Goal: Task Accomplishment & Management: Complete application form

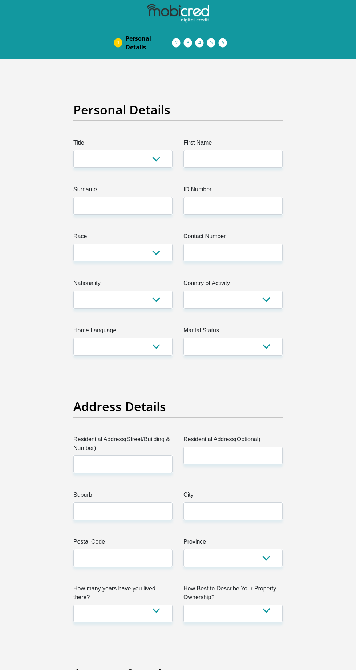
select select "Ms"
click at [73, 150] on select "Mr Ms Mrs Dr [PERSON_NAME]" at bounding box center [122, 159] width 99 height 18
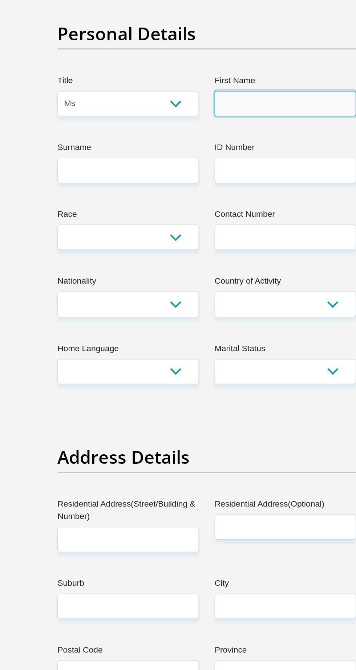
click at [238, 159] on input "First Name" at bounding box center [232, 159] width 99 height 18
type input "Fikile"
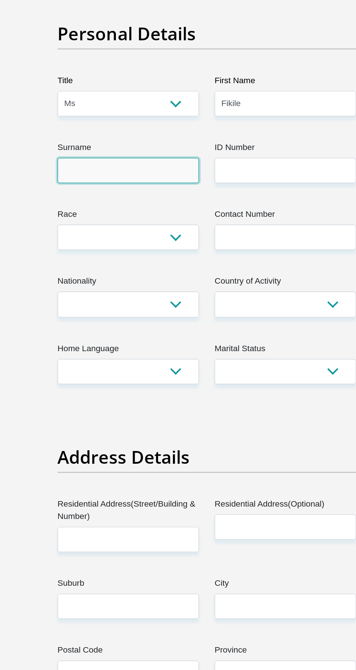
click at [137, 207] on input "Surname" at bounding box center [122, 206] width 99 height 18
type input "Ngwenya"
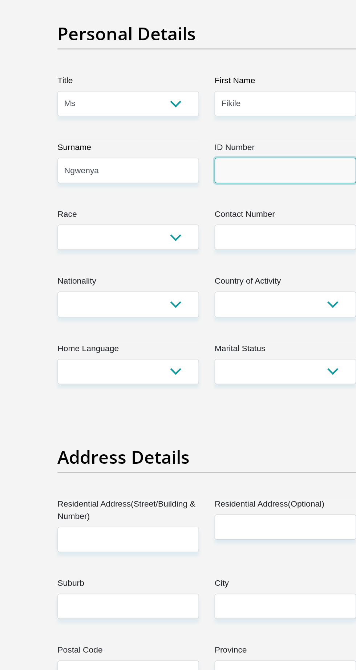
click at [234, 208] on input "ID Number" at bounding box center [232, 206] width 99 height 18
type input "9404280556080"
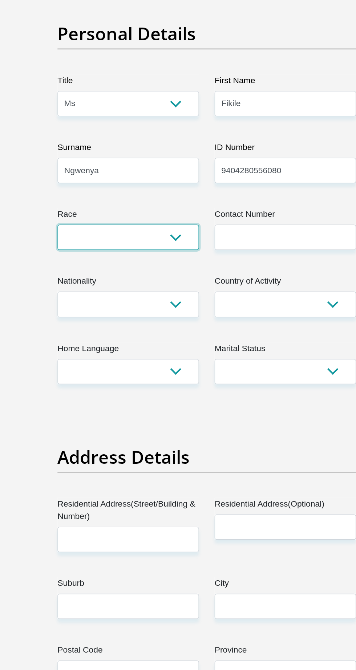
click at [158, 246] on select "Black Coloured Indian White Other" at bounding box center [122, 253] width 99 height 18
select select "1"
click at [73, 244] on select "Black Coloured Indian White Other" at bounding box center [122, 253] width 99 height 18
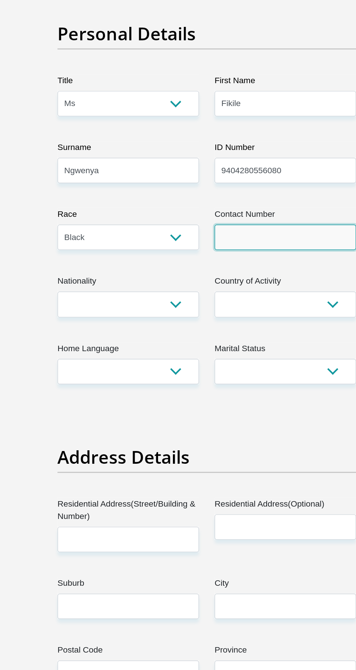
click at [233, 251] on input "Contact Number" at bounding box center [232, 253] width 99 height 18
type input "0840176780"
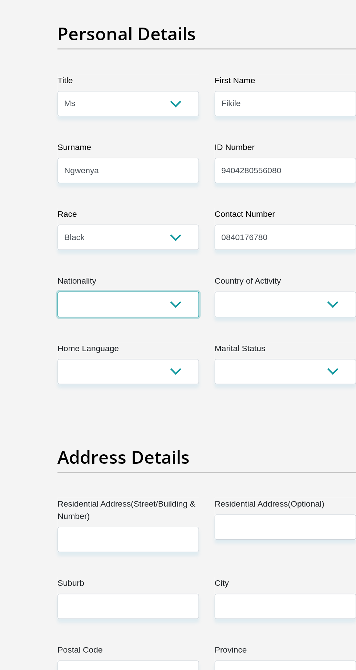
click at [148, 297] on select "[GEOGRAPHIC_DATA] [GEOGRAPHIC_DATA] [GEOGRAPHIC_DATA] [GEOGRAPHIC_DATA] [GEOGRA…" at bounding box center [122, 299] width 99 height 18
select select "ZAF"
click at [73, 290] on select "[GEOGRAPHIC_DATA] [GEOGRAPHIC_DATA] [GEOGRAPHIC_DATA] [GEOGRAPHIC_DATA] [GEOGRA…" at bounding box center [122, 299] width 99 height 18
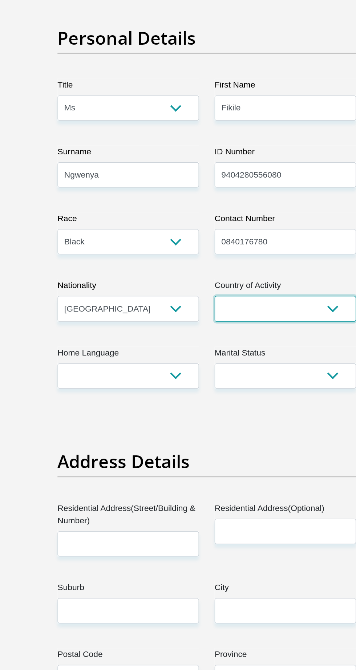
click at [258, 299] on select "[GEOGRAPHIC_DATA] [GEOGRAPHIC_DATA] [GEOGRAPHIC_DATA] [GEOGRAPHIC_DATA] [GEOGRA…" at bounding box center [232, 299] width 99 height 18
select select "ZAF"
click at [183, 290] on select "[GEOGRAPHIC_DATA] [GEOGRAPHIC_DATA] [GEOGRAPHIC_DATA] [GEOGRAPHIC_DATA] [GEOGRA…" at bounding box center [232, 299] width 99 height 18
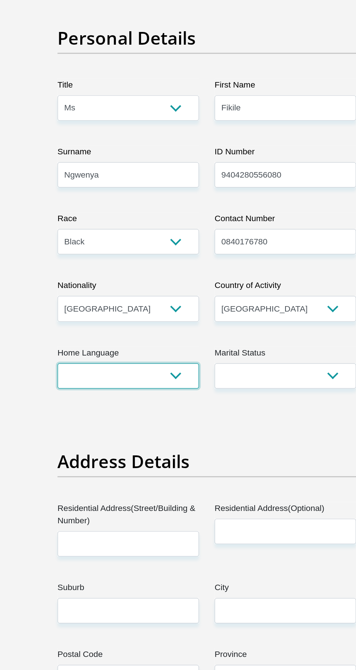
click at [158, 345] on select "Afrikaans English Sepedi South Ndebele Southern Sotho Swati Tsonga Tswana Venda…" at bounding box center [122, 347] width 99 height 18
select select "eng"
click at [73, 338] on select "Afrikaans English Sepedi South Ndebele Southern Sotho Swati Tsonga Tswana Venda…" at bounding box center [122, 347] width 99 height 18
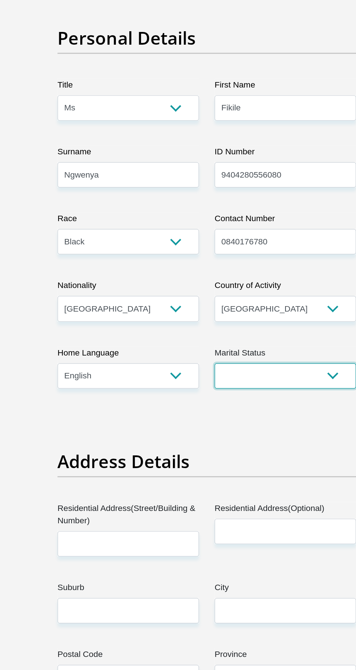
click at [258, 350] on select "Married ANC Single Divorced Widowed Married COP or Customary Law" at bounding box center [232, 347] width 99 height 18
select select "2"
click at [183, 338] on select "Married ANC Single Divorced Widowed Married COP or Customary Law" at bounding box center [232, 347] width 99 height 18
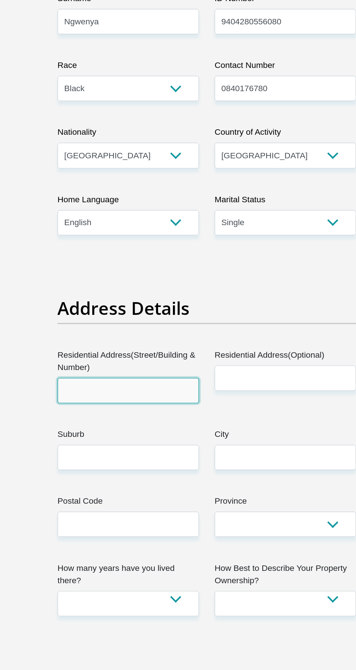
click at [159, 465] on input "Residential Address(Street/Building & Number)" at bounding box center [122, 464] width 99 height 18
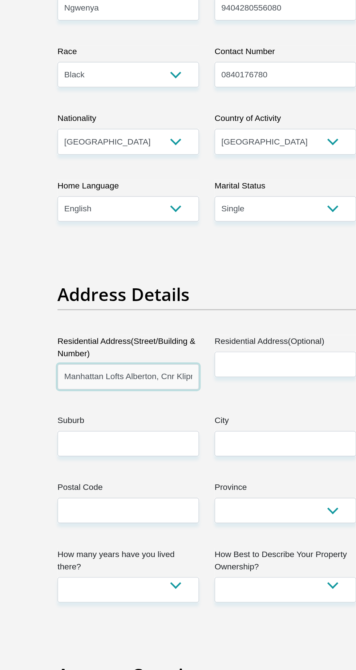
scroll to position [0, 147]
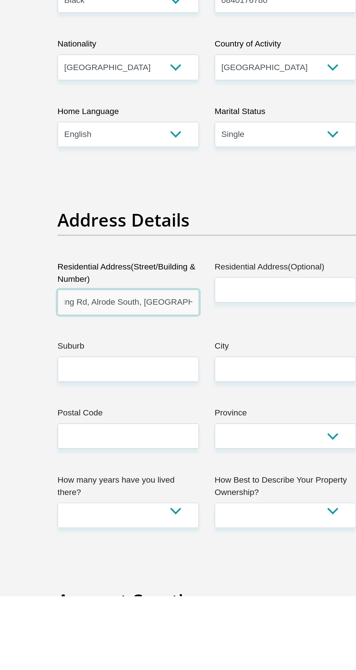
type input "Manhattan Lofts Alberton, Cnr Kliprivier Dr and, Vereeniging Rd, Alrode South, …"
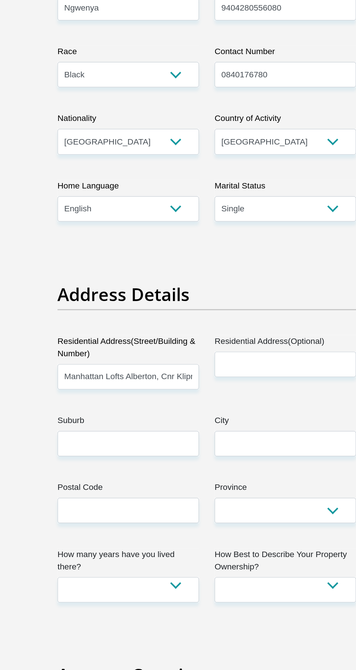
scroll to position [0, 0]
paste input "Manhattan Lofts Alberton, Cnr Kliprivier Dr and, Vereeniging Rd, Alrode South, …"
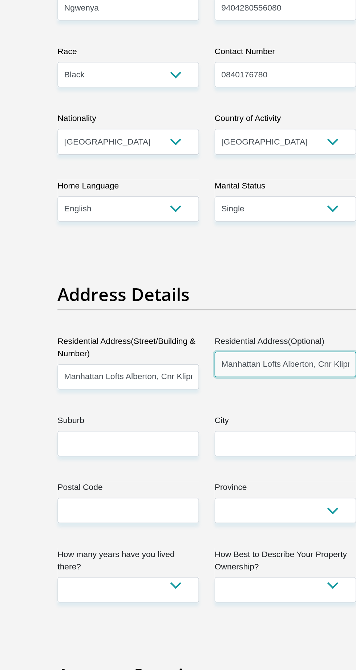
scroll to position [0, 147]
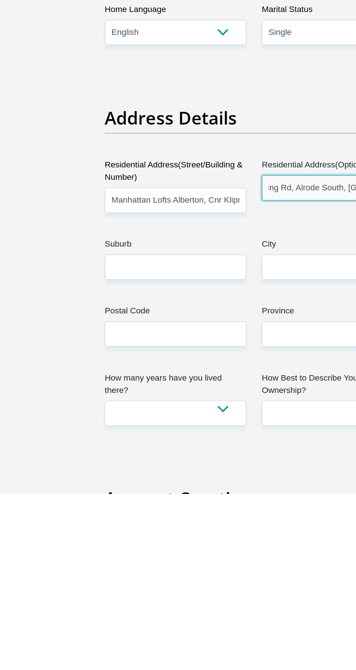
type input "Manhattan Lofts Alberton, Cnr Kliprivier Dr and, Vereeniging Rd, Alrode South, …"
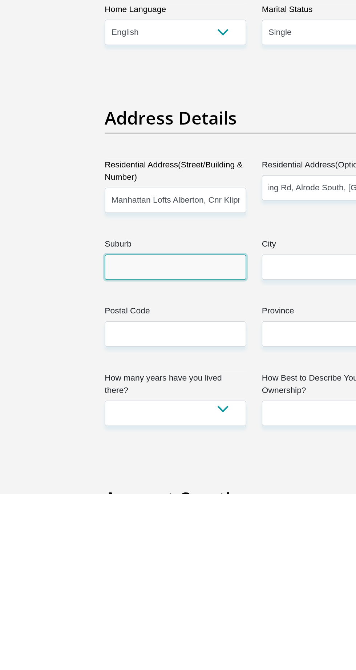
click at [136, 511] on input "Suburb" at bounding box center [122, 511] width 99 height 18
type input "Alberton"
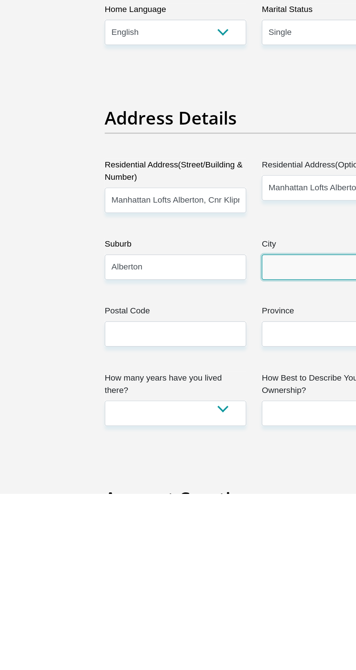
click at [226, 512] on input "City" at bounding box center [232, 511] width 99 height 18
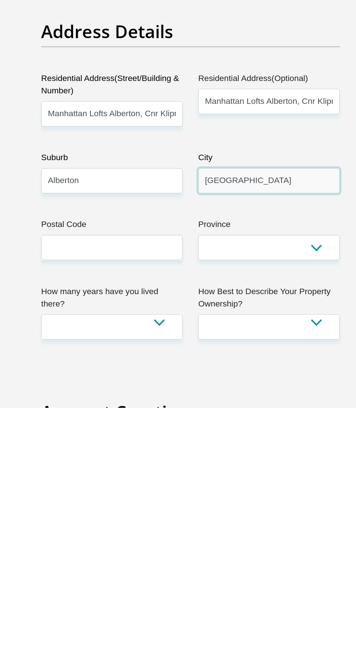
type input "[GEOGRAPHIC_DATA]"
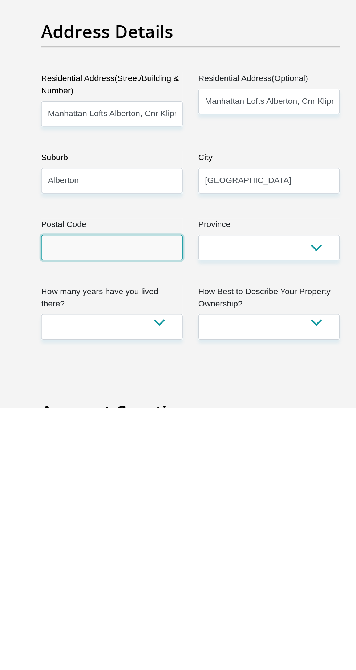
click at [136, 557] on input "Postal Code" at bounding box center [122, 558] width 99 height 18
type input "1448"
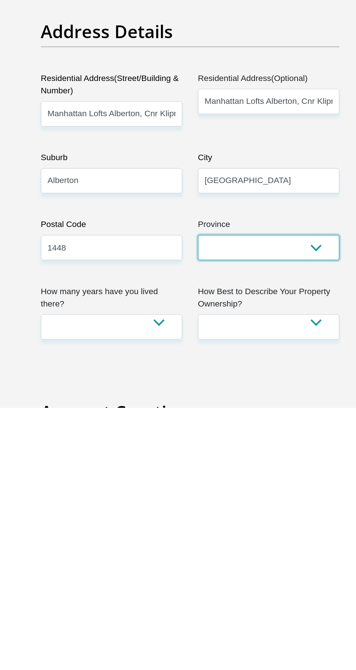
click at [263, 560] on select "Eastern Cape Free State [GEOGRAPHIC_DATA] [GEOGRAPHIC_DATA][DATE] [GEOGRAPHIC_D…" at bounding box center [232, 558] width 99 height 18
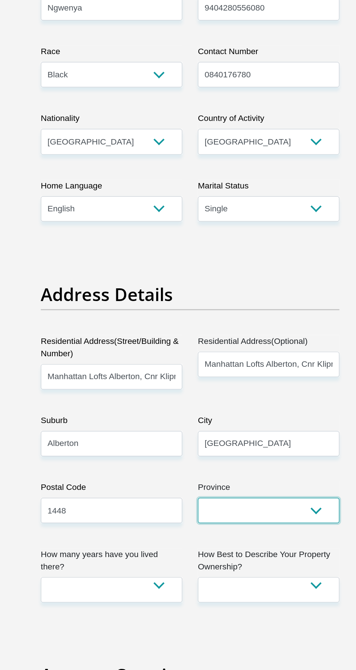
select select "Gauteng"
click at [183, 549] on select "Eastern Cape Free State [GEOGRAPHIC_DATA] [GEOGRAPHIC_DATA][DATE] [GEOGRAPHIC_D…" at bounding box center [232, 558] width 99 height 18
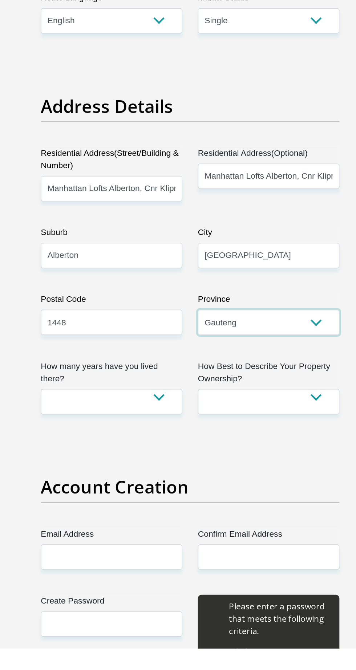
scroll to position [117, 0]
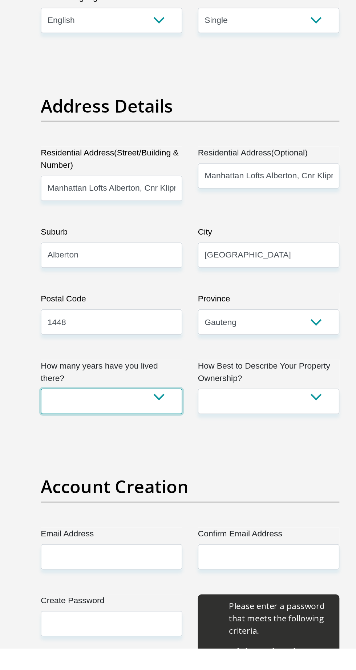
click at [162, 494] on select "less than 1 year 1-3 years 3-5 years 5+ years" at bounding box center [122, 497] width 99 height 18
select select "2"
click at [73, 488] on select "less than 1 year 1-3 years 3-5 years 5+ years" at bounding box center [122, 497] width 99 height 18
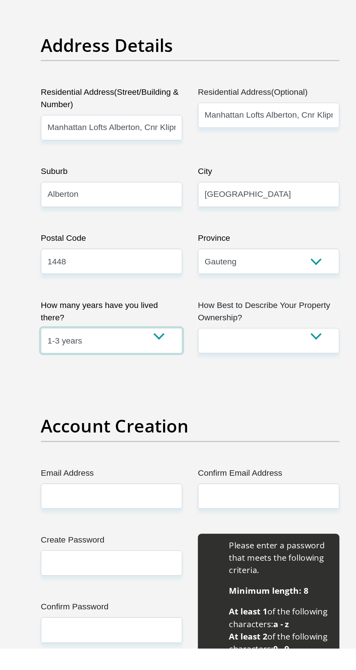
scroll to position [166, 0]
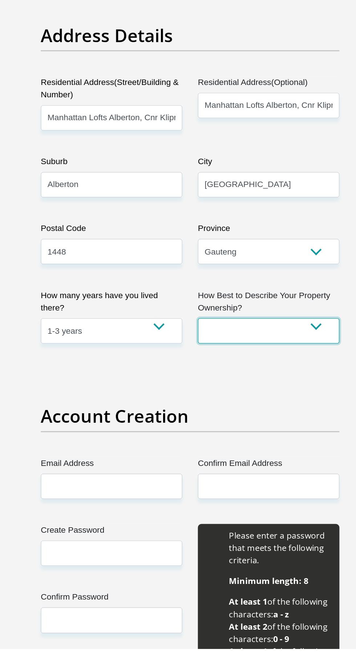
click at [265, 447] on select "Owned Rented Family Owned Company Dwelling" at bounding box center [232, 447] width 99 height 18
select select "Rented"
click at [183, 438] on select "Owned Rented Family Owned Company Dwelling" at bounding box center [232, 447] width 99 height 18
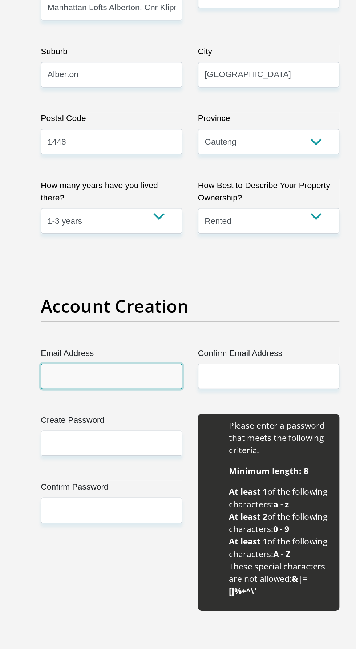
click at [152, 478] on input "Email Address" at bounding box center [122, 479] width 99 height 18
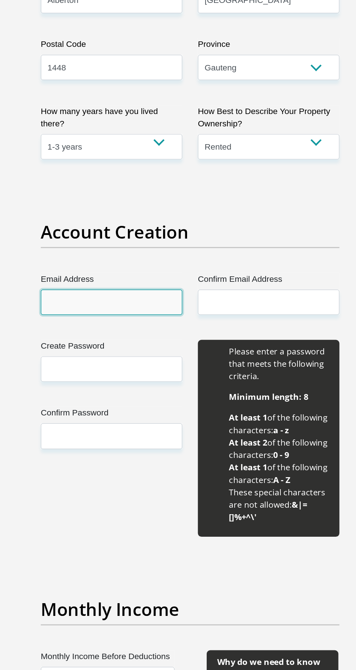
scroll to position [310, 0]
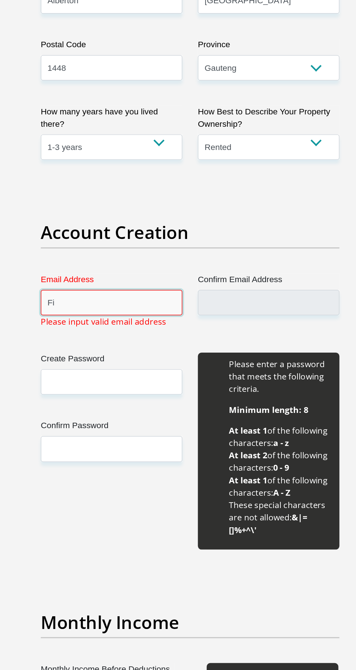
type input "F"
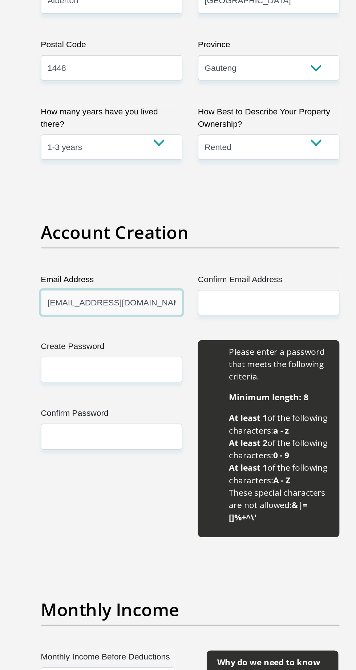
type input "[EMAIL_ADDRESS][DOMAIN_NAME]"
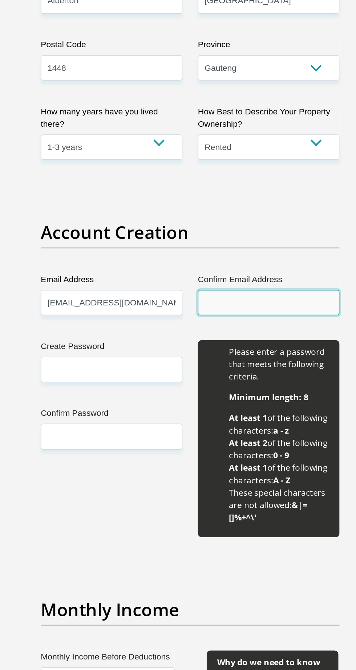
click at [254, 409] on input "Confirm Email Address" at bounding box center [232, 412] width 99 height 18
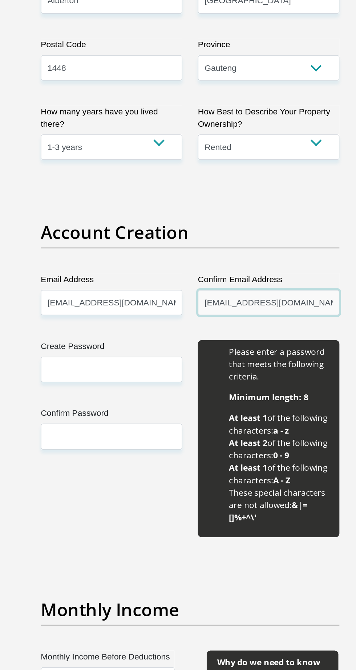
type input "[EMAIL_ADDRESS][DOMAIN_NAME]"
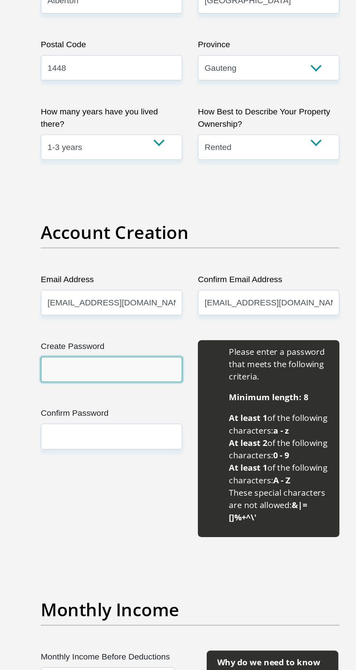
click at [147, 461] on input "Create Password" at bounding box center [122, 459] width 99 height 18
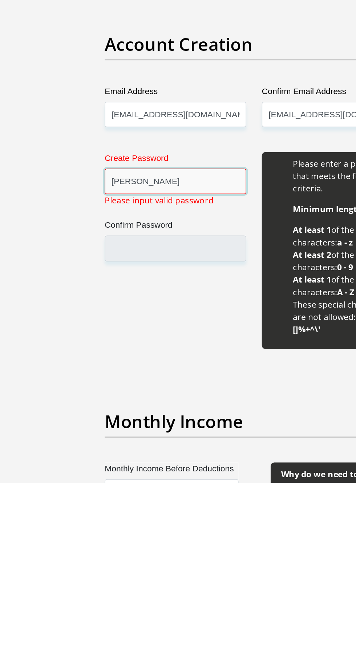
type input "N"
click at [85, 458] on input "ngwenyafikile1" at bounding box center [122, 459] width 99 height 18
click at [82, 459] on input "ngwenyafikile1" at bounding box center [122, 459] width 99 height 18
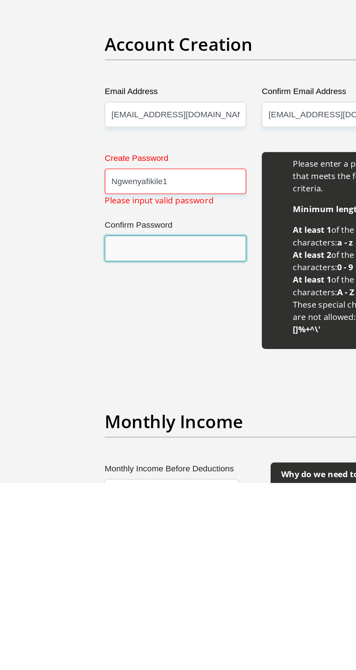
click at [109, 506] on input "Confirm Password" at bounding box center [122, 506] width 99 height 18
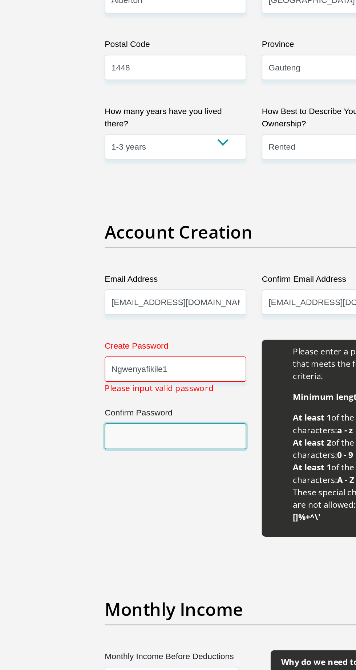
click at [134, 503] on input "Confirm Password" at bounding box center [122, 506] width 99 height 18
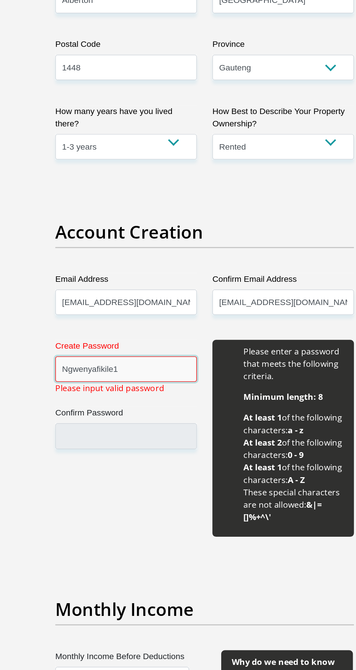
click at [138, 458] on input "Ngwenyafikile1" at bounding box center [122, 459] width 99 height 18
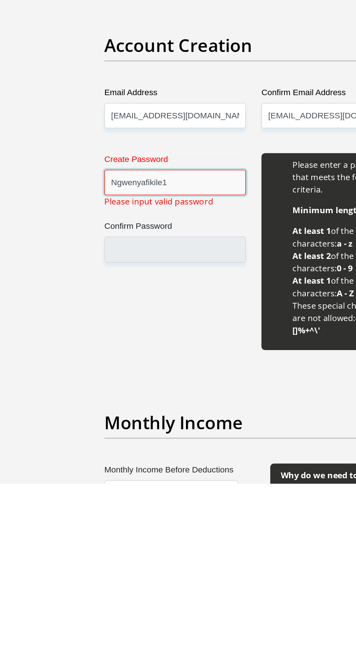
scroll to position [310, 0]
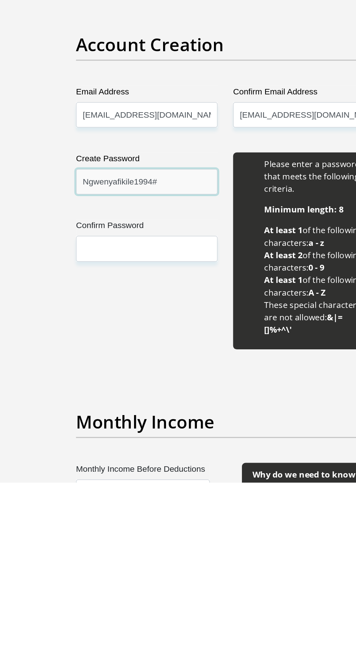
type input "Ngwenyafikile1994#"
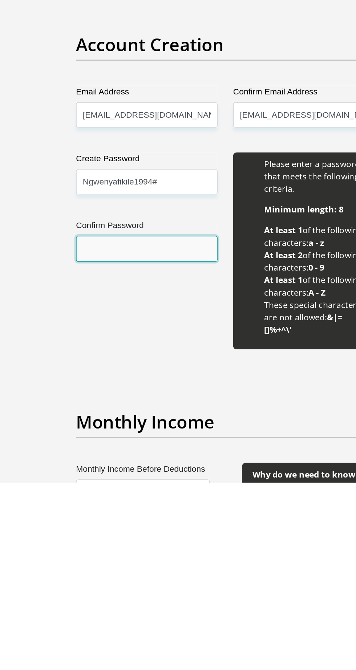
click at [122, 506] on input "Confirm Password" at bounding box center [122, 506] width 99 height 18
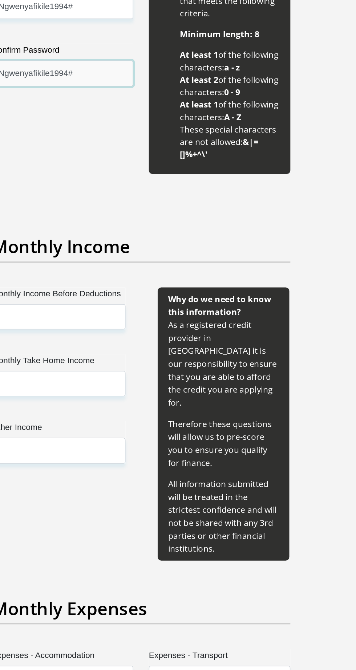
scroll to position [567, 0]
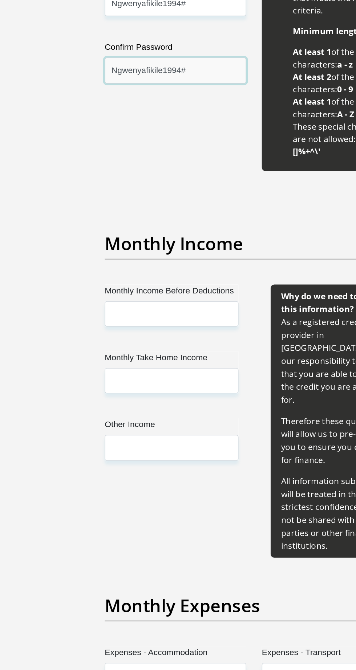
type input "Ngwenyafikile1994#"
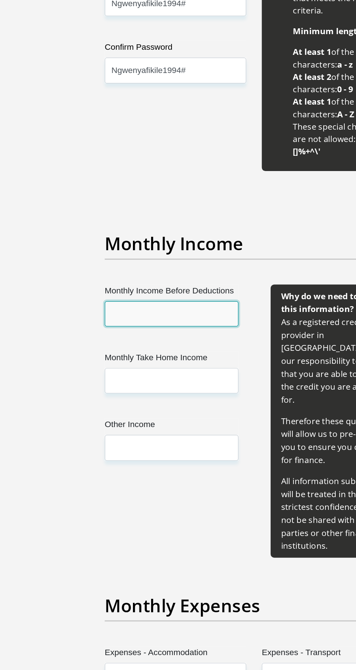
click at [152, 420] on input "Monthly Income Before Deductions" at bounding box center [120, 420] width 94 height 18
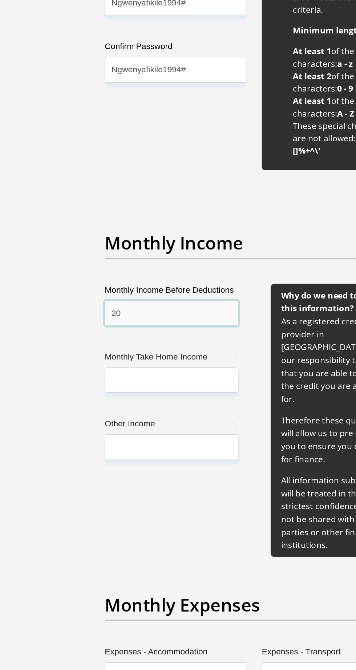
type input "2"
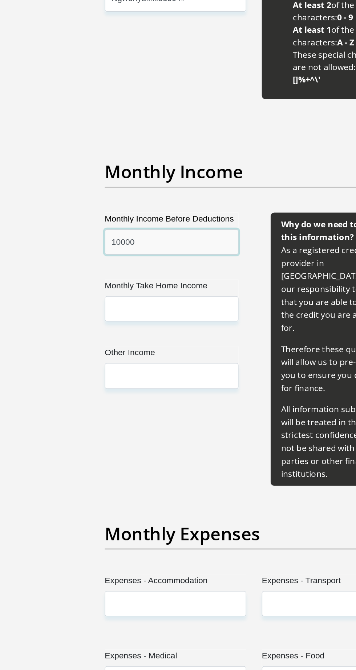
scroll to position [814, 0]
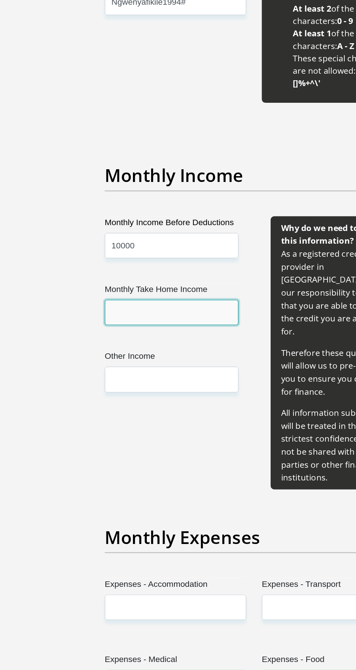
click at [114, 216] on input "Monthly Take Home Income" at bounding box center [120, 219] width 94 height 18
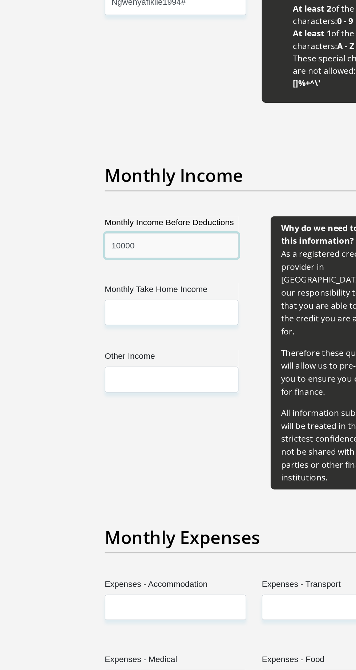
click at [114, 168] on input "10000" at bounding box center [120, 172] width 94 height 18
type input "1"
type input "15000"
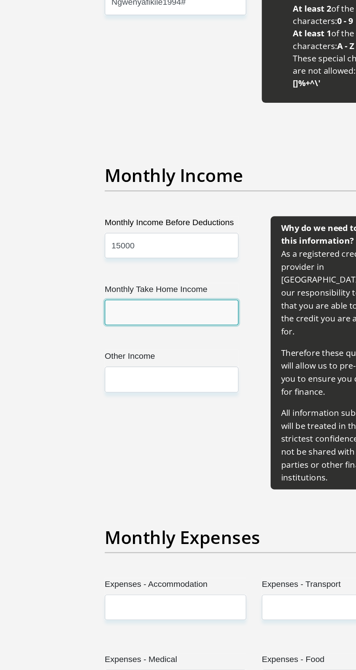
click at [111, 216] on input "Monthly Take Home Income" at bounding box center [120, 219] width 94 height 18
type input "10000"
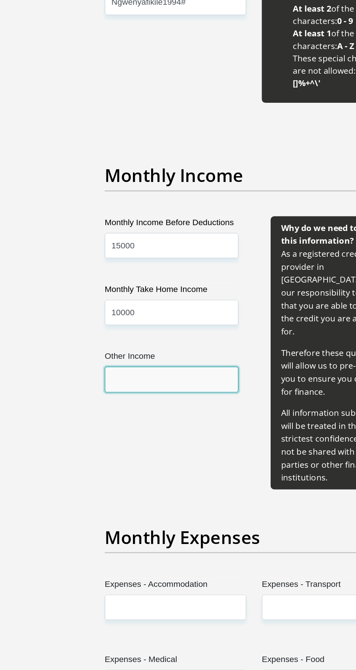
click at [145, 265] on input "Other Income" at bounding box center [120, 266] width 94 height 18
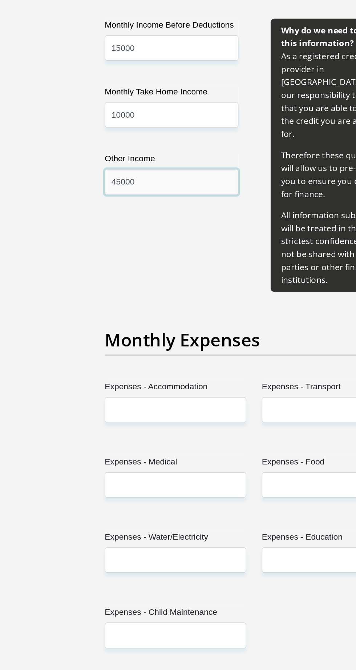
click at [135, 263] on input "45000" at bounding box center [120, 266] width 94 height 18
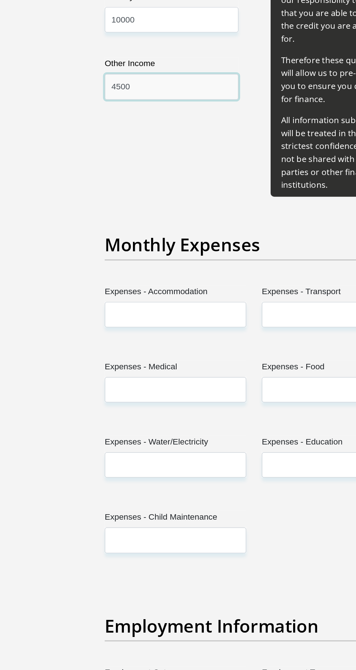
scroll to position [820, 0]
type input "4500"
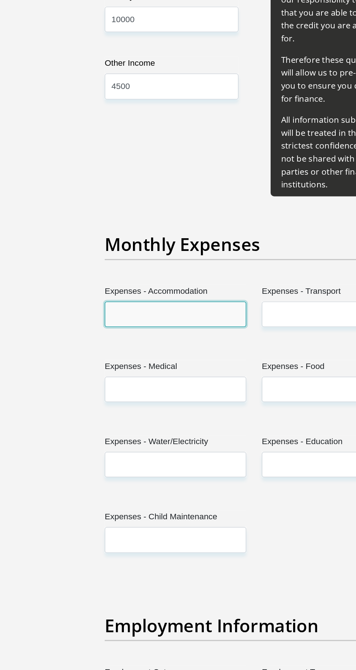
click at [105, 411] on input "Expenses - Accommodation" at bounding box center [122, 420] width 99 height 18
type input "6000"
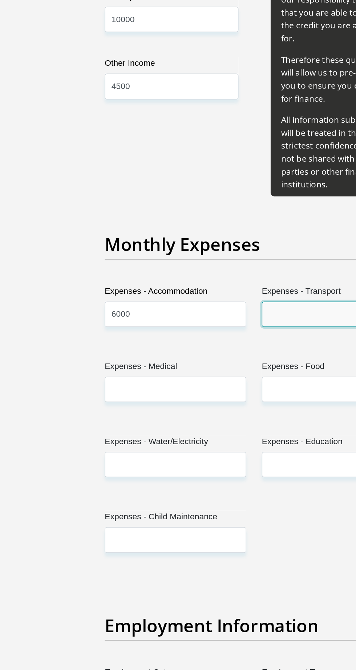
click at [229, 412] on input "Expenses - Transport" at bounding box center [232, 421] width 99 height 18
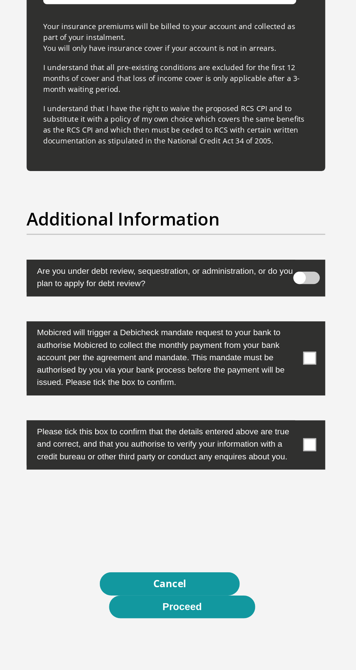
scroll to position [2231, 0]
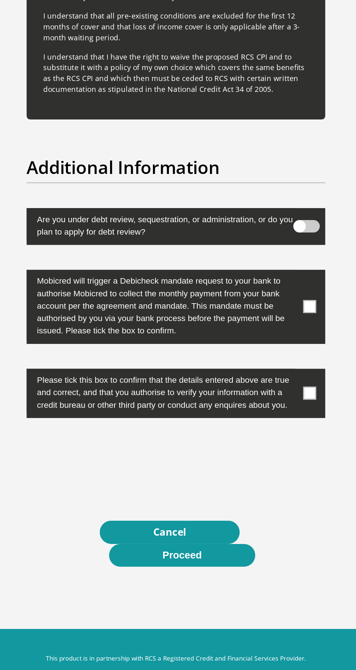
type input "500"
